Goal: Information Seeking & Learning: Learn about a topic

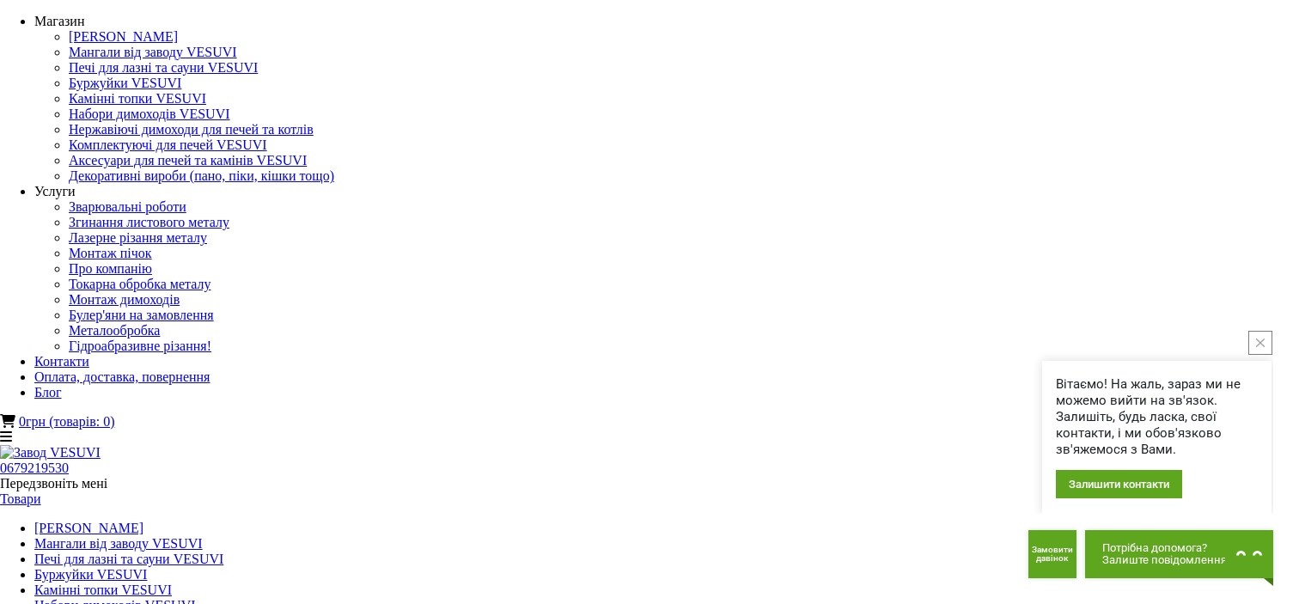
click at [1262, 346] on icon "close button" at bounding box center [1260, 343] width 9 height 9
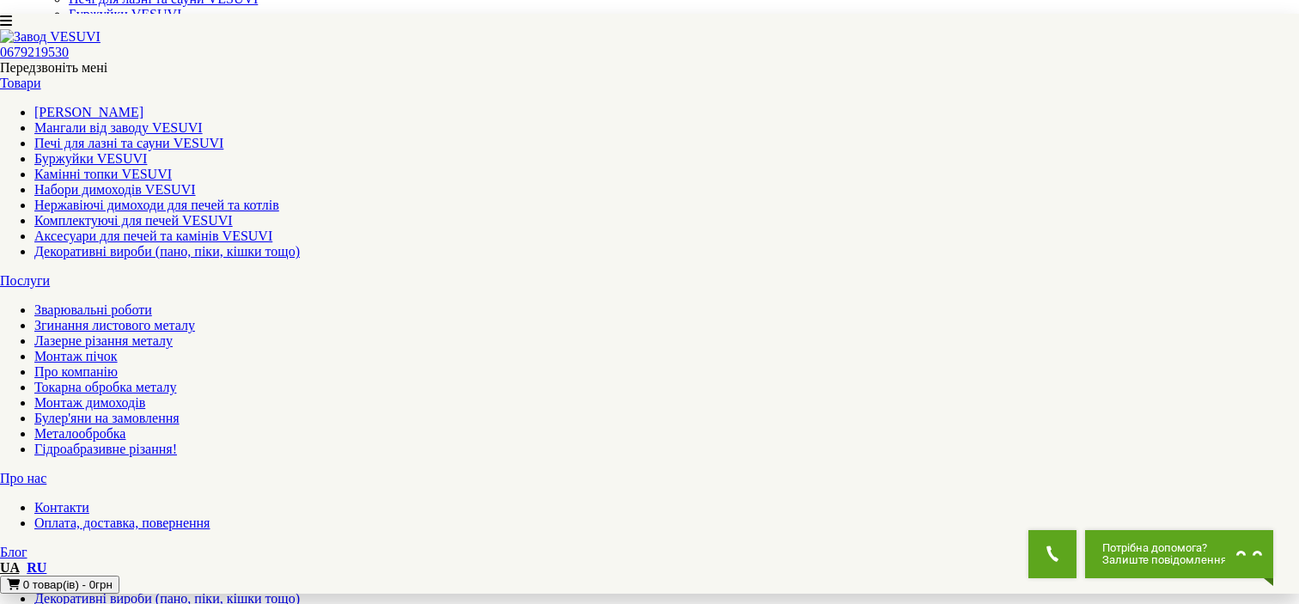
scroll to position [172, 0]
drag, startPoint x: 1012, startPoint y: 321, endPoint x: 440, endPoint y: 355, distance: 573.2
drag, startPoint x: 917, startPoint y: 326, endPoint x: 531, endPoint y: 347, distance: 386.4
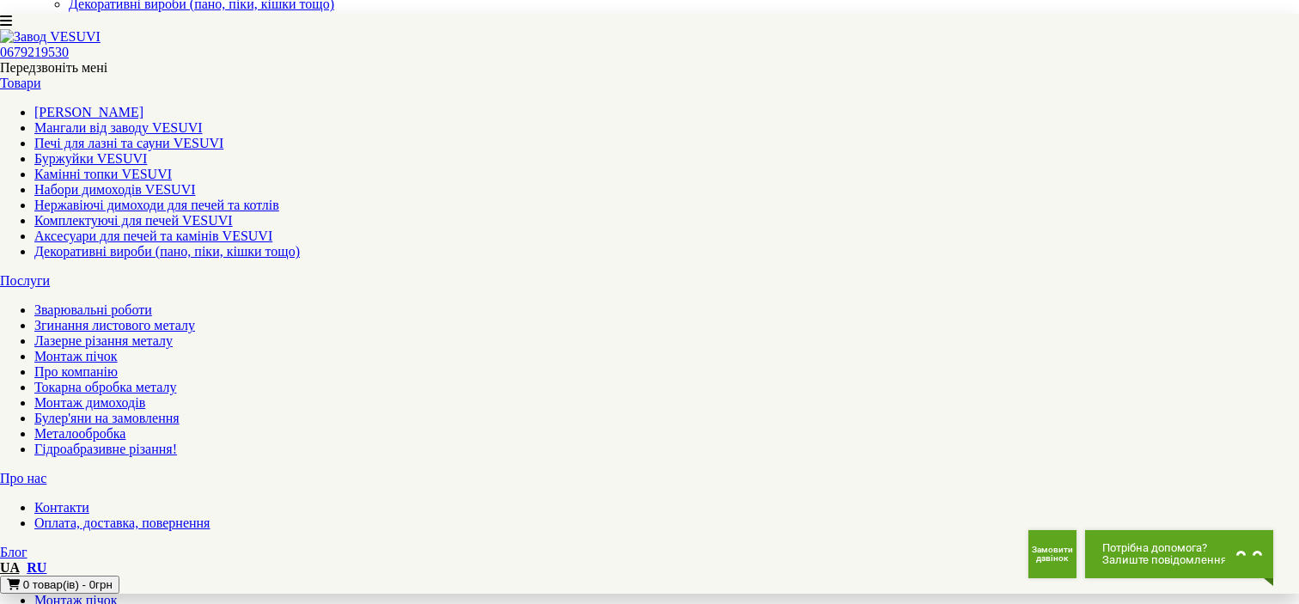
drag, startPoint x: 731, startPoint y: 336, endPoint x: 410, endPoint y: 339, distance: 321.4
drag, startPoint x: 690, startPoint y: 305, endPoint x: 512, endPoint y: 314, distance: 178.1
drag, startPoint x: 954, startPoint y: 312, endPoint x: 632, endPoint y: 318, distance: 321.4
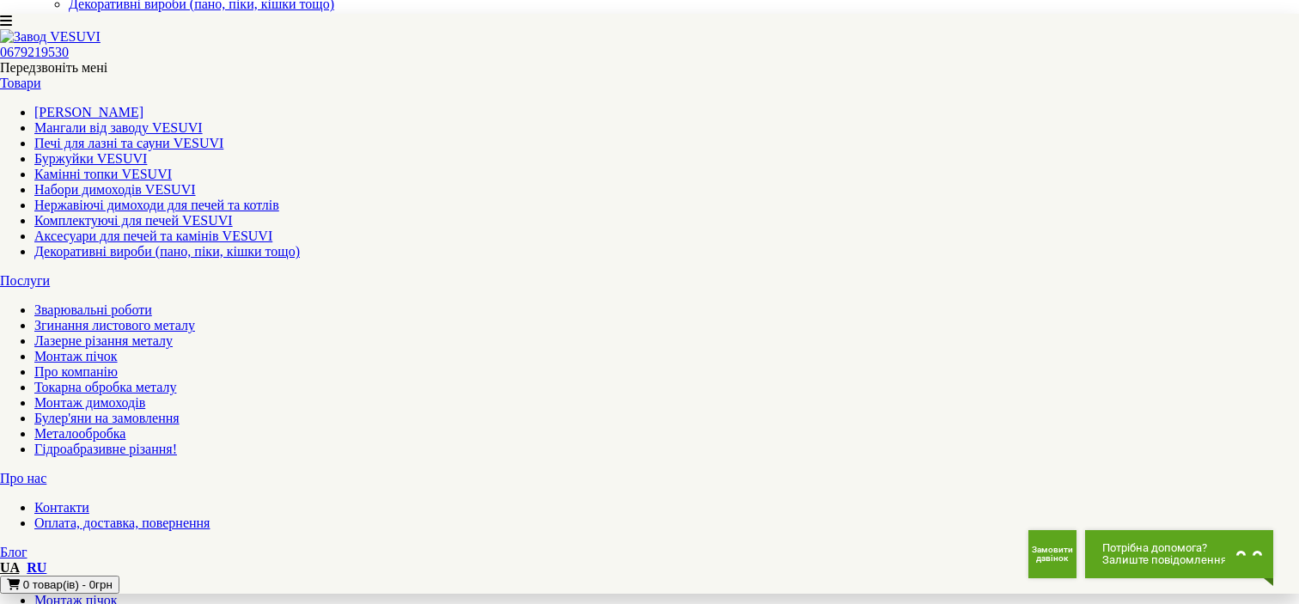
drag, startPoint x: 927, startPoint y: 310, endPoint x: 639, endPoint y: 324, distance: 288.2
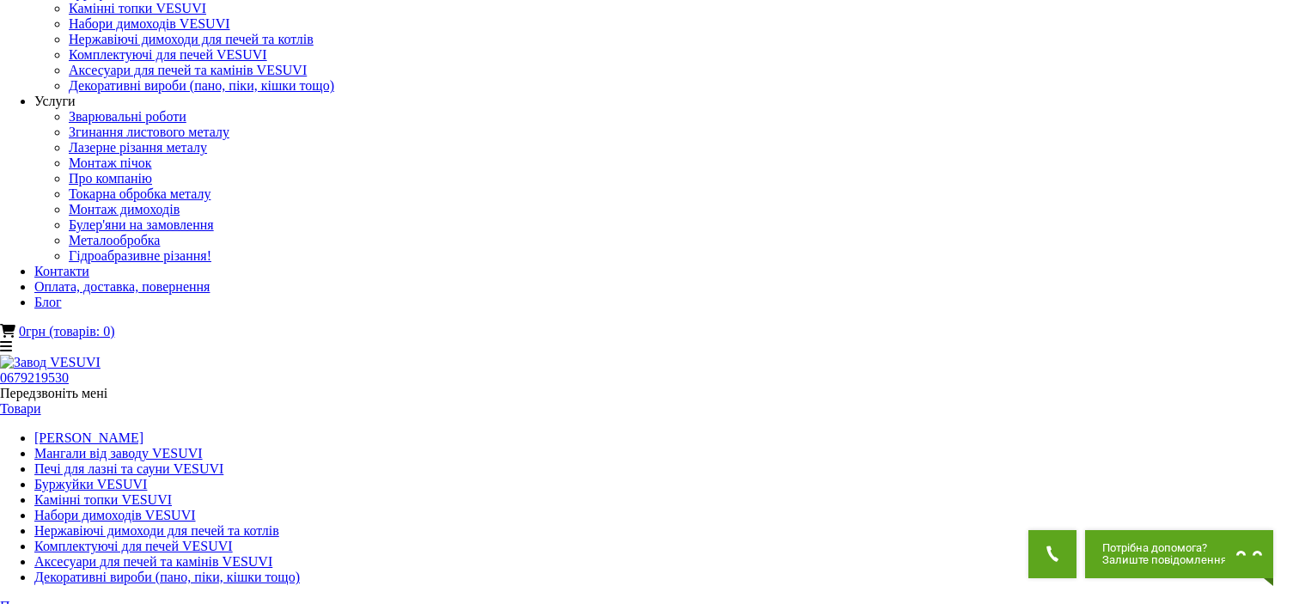
scroll to position [0, 0]
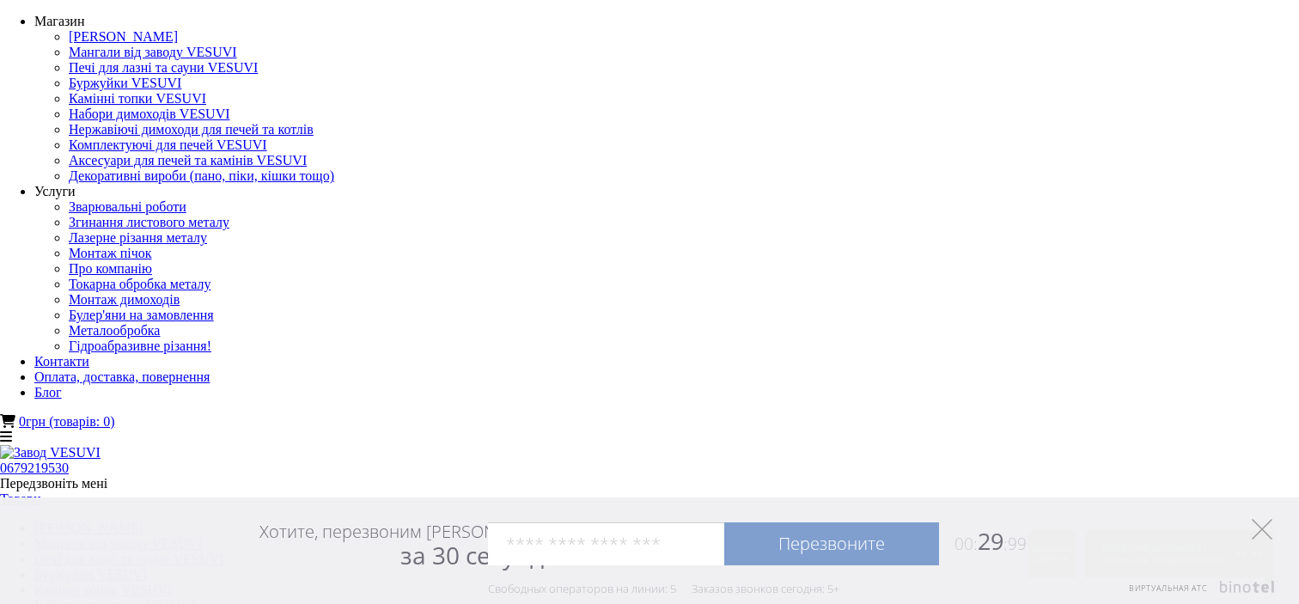
click at [1260, 531] on polygon at bounding box center [1262, 529] width 21 height 21
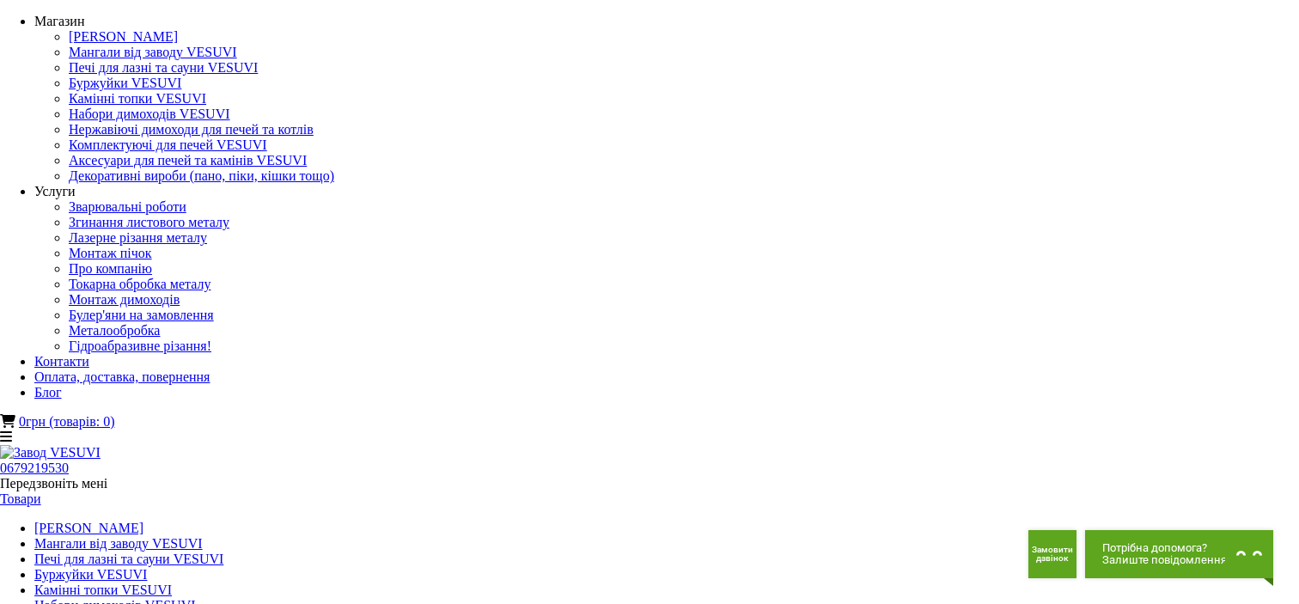
click at [203, 536] on link "Мангали від заводу VESUVI" at bounding box center [118, 543] width 168 height 15
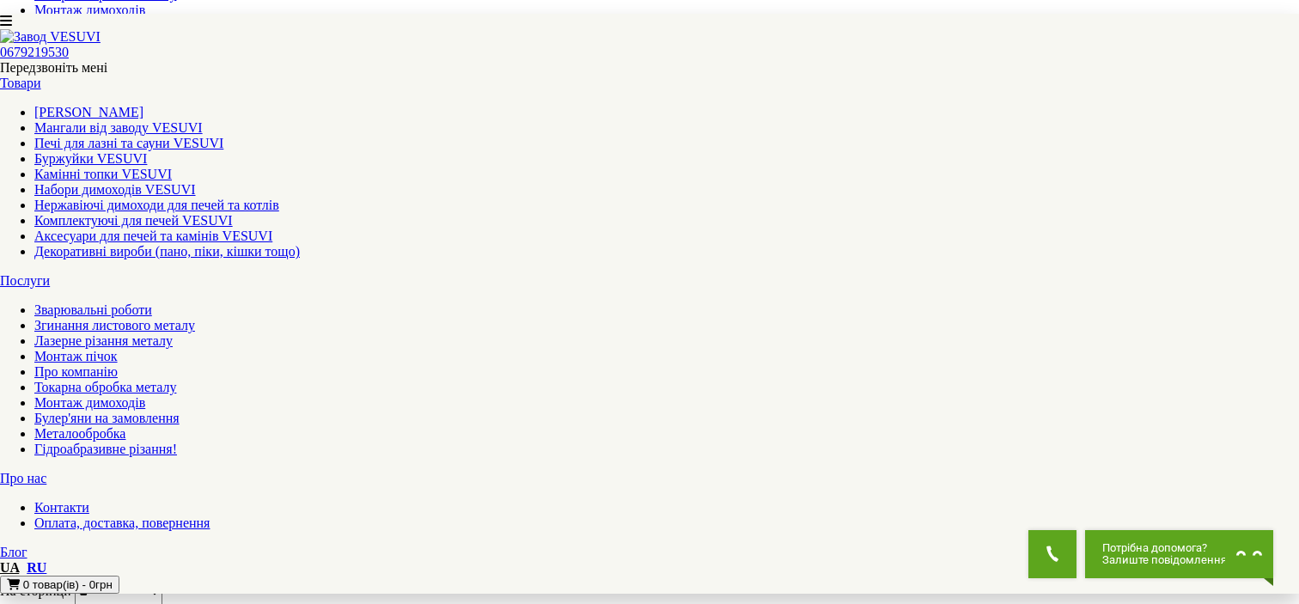
scroll to position [859, 0]
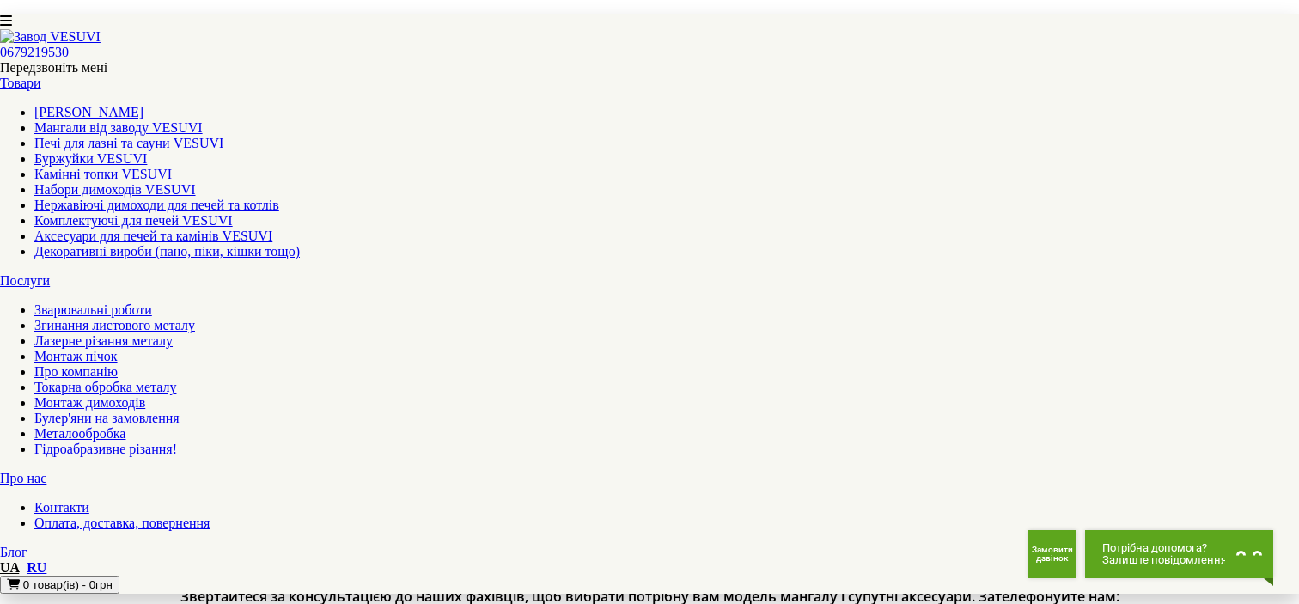
click at [27, 545] on link "Блог" at bounding box center [13, 552] width 27 height 15
